Goal: Information Seeking & Learning: Learn about a topic

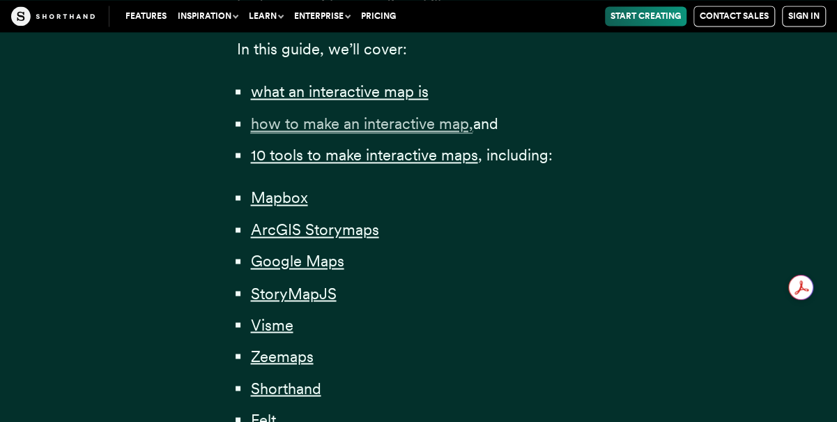
scroll to position [977, 0]
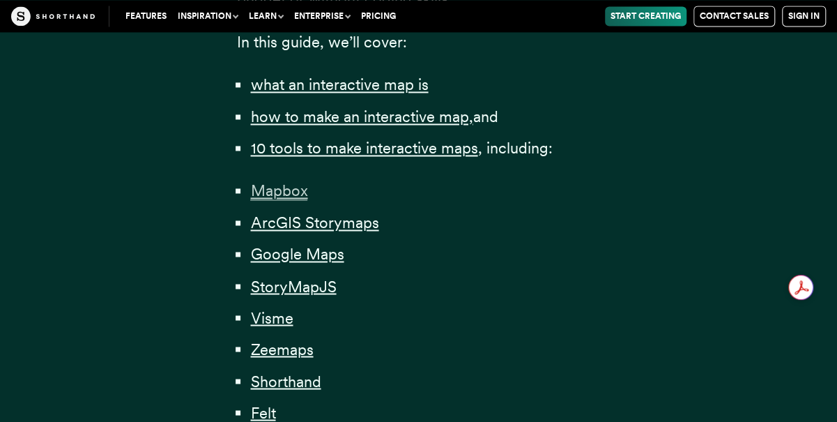
click at [288, 181] on span "Mapbox" at bounding box center [278, 190] width 57 height 19
click at [342, 213] on span "ArcGIS Storymaps" at bounding box center [314, 222] width 128 height 19
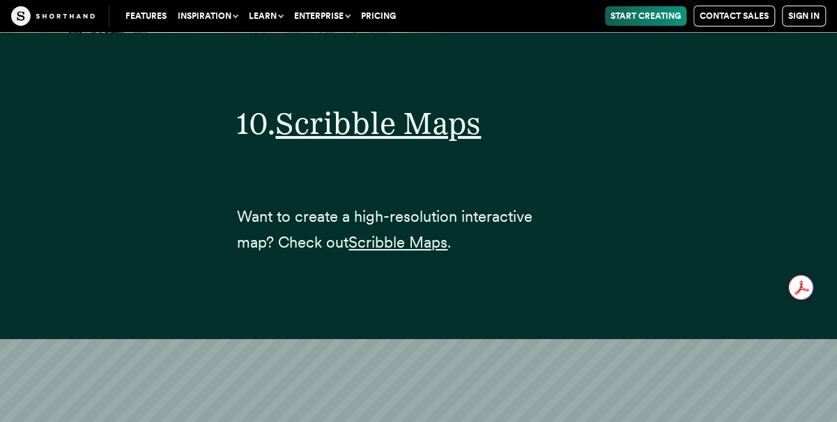
scroll to position [27509, 0]
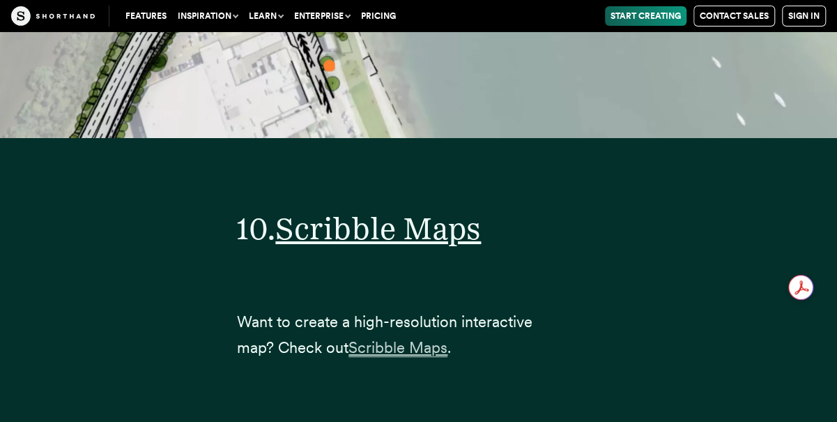
click at [416, 338] on span "Scribble Maps" at bounding box center [398, 347] width 99 height 19
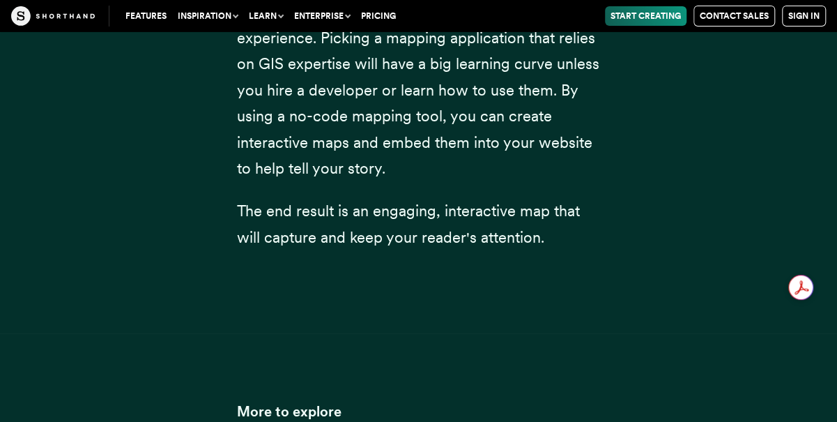
scroll to position [30159, 0]
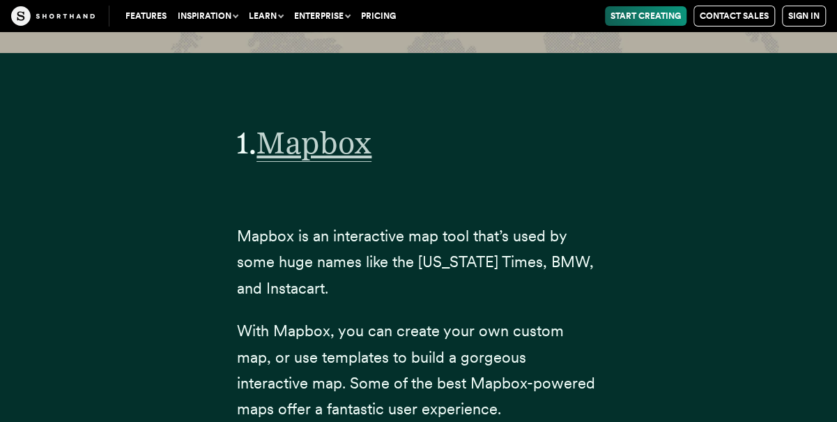
click at [344, 124] on span "Mapbox" at bounding box center [314, 143] width 115 height 38
